Goal: Find specific page/section: Find specific page/section

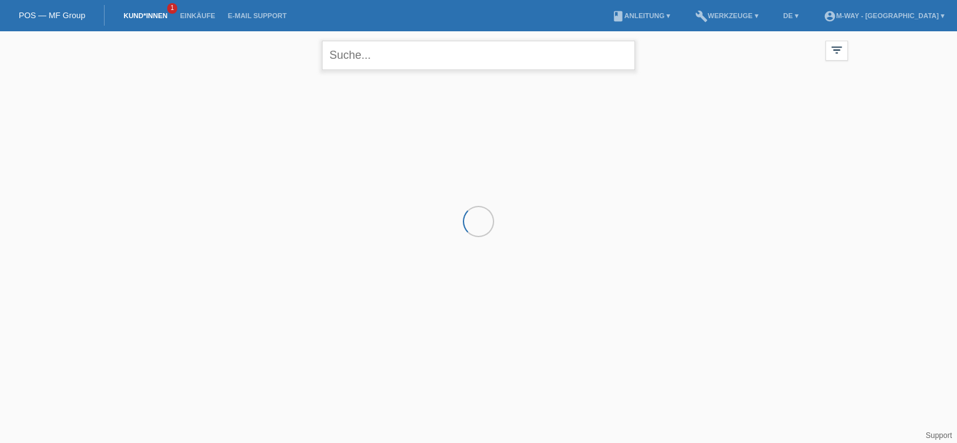
click at [386, 60] on input "text" at bounding box center [478, 55] width 313 height 29
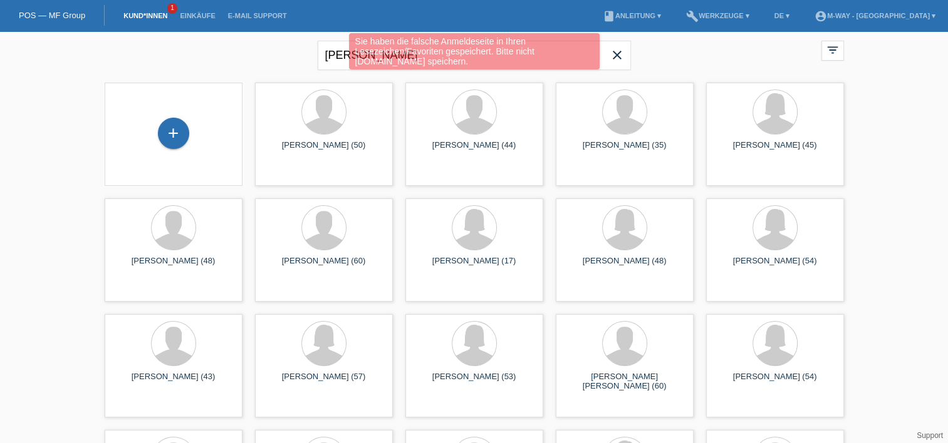
click at [269, 60] on div "Sie haben die falsche Anmeldeseite in Ihren Lesezeichen/Favoriten gespeichert. …" at bounding box center [474, 52] width 569 height 39
click at [576, 54] on div "Sie haben die falsche Anmeldeseite in Ihren Lesezeichen/Favoriten gespeichert. …" at bounding box center [474, 51] width 251 height 36
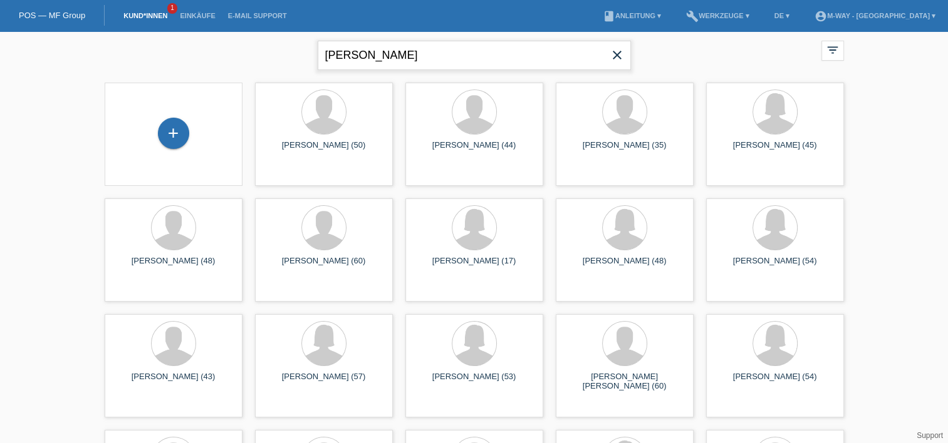
click at [410, 54] on input "adrian" at bounding box center [474, 55] width 313 height 29
type input "adrian berisha"
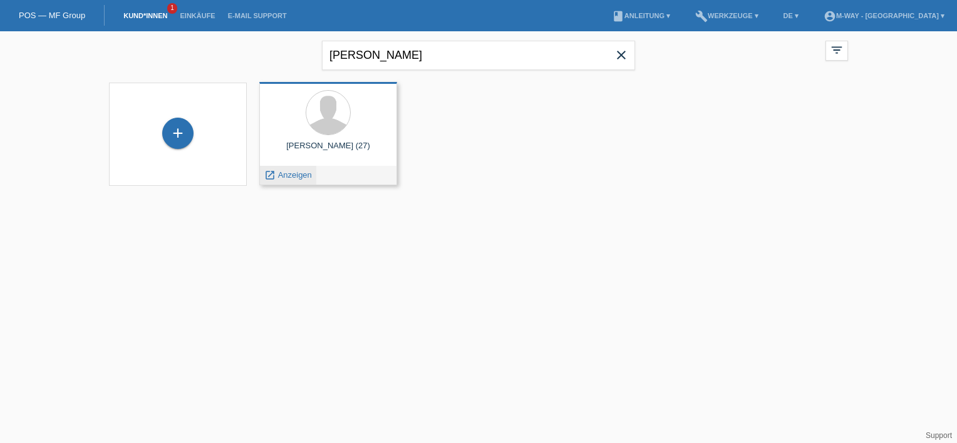
click at [294, 178] on span "Anzeigen" at bounding box center [295, 174] width 34 height 9
